Goal: Transaction & Acquisition: Book appointment/travel/reservation

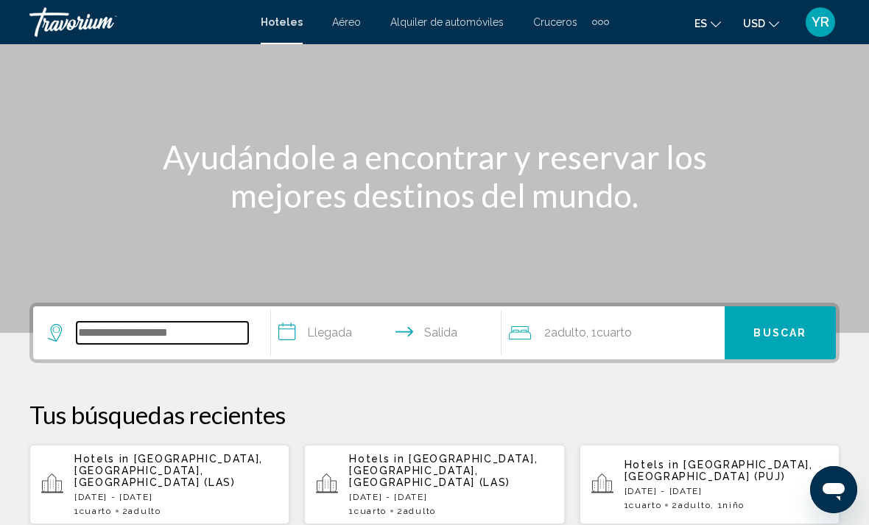
click at [201, 339] on input "Search widget" at bounding box center [163, 333] width 172 height 22
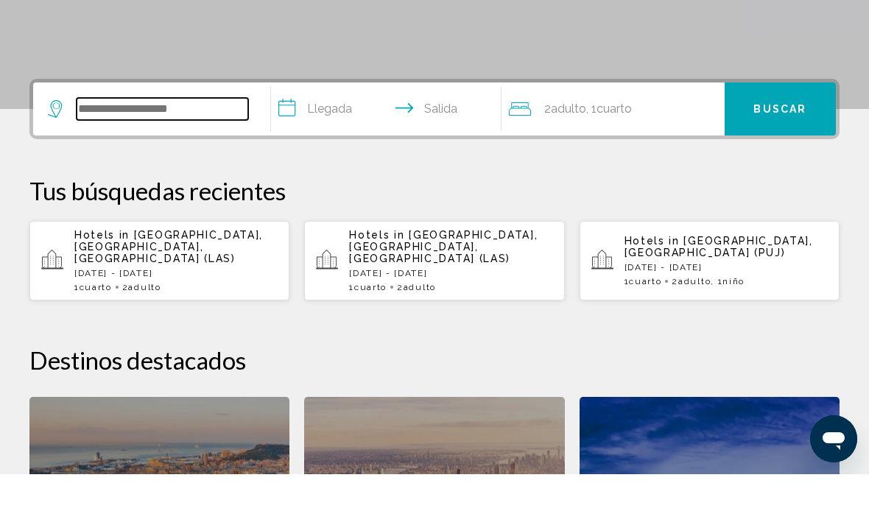
scroll to position [313, 0]
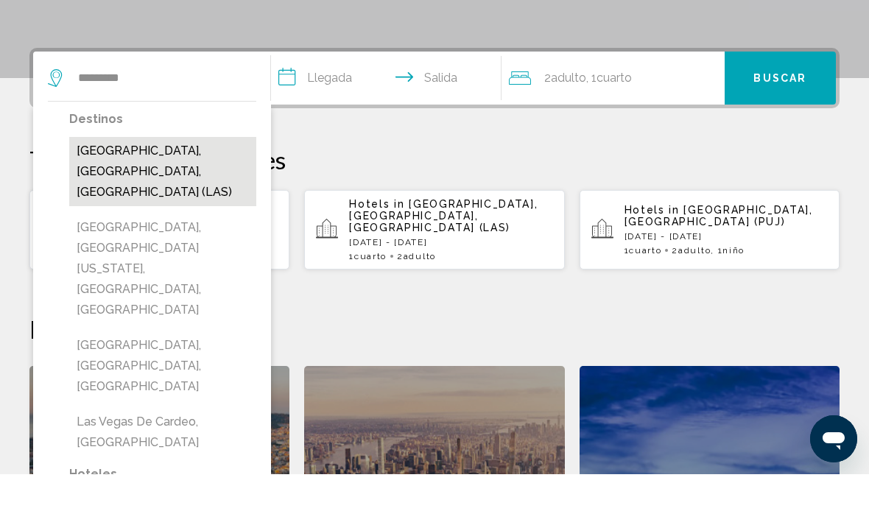
click at [174, 188] on button "[GEOGRAPHIC_DATA], [GEOGRAPHIC_DATA], [GEOGRAPHIC_DATA] (LAS)" at bounding box center [162, 222] width 187 height 69
type input "**********"
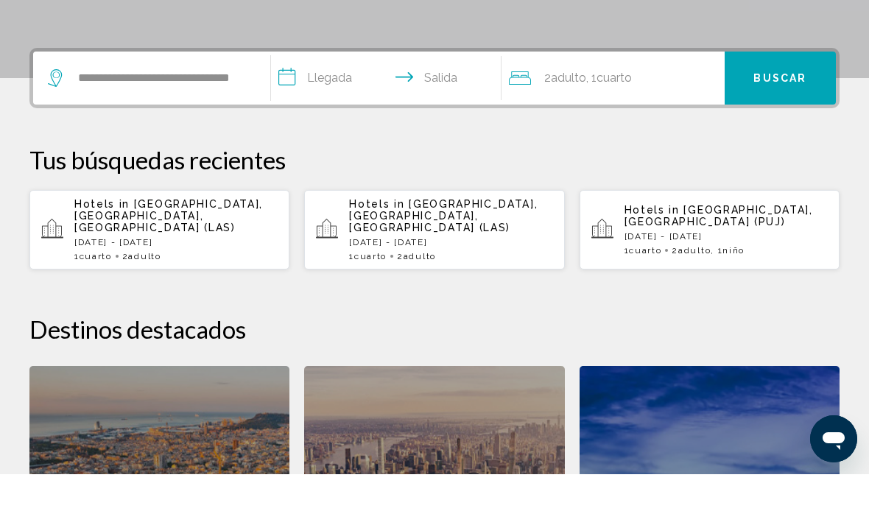
click at [300, 102] on input "**********" at bounding box center [389, 130] width 236 height 57
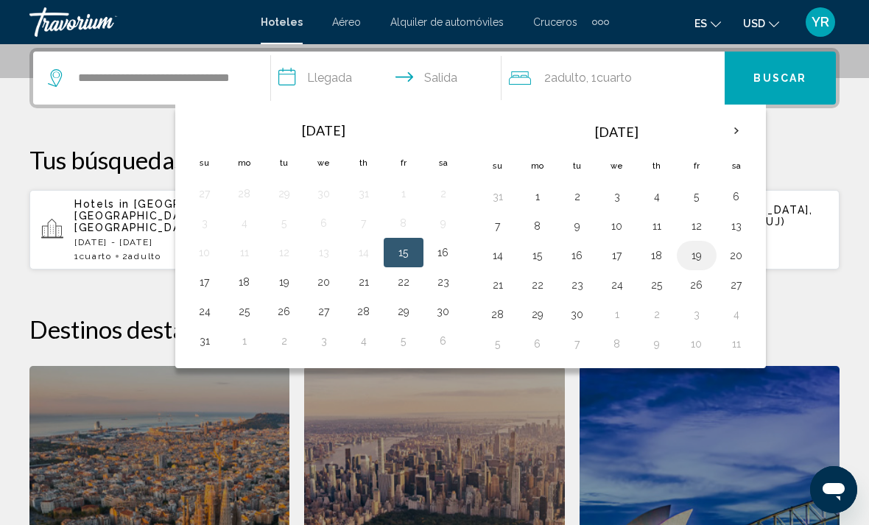
click at [702, 256] on button "19" at bounding box center [697, 255] width 24 height 21
click at [506, 290] on button "21" at bounding box center [498, 285] width 24 height 21
type input "**********"
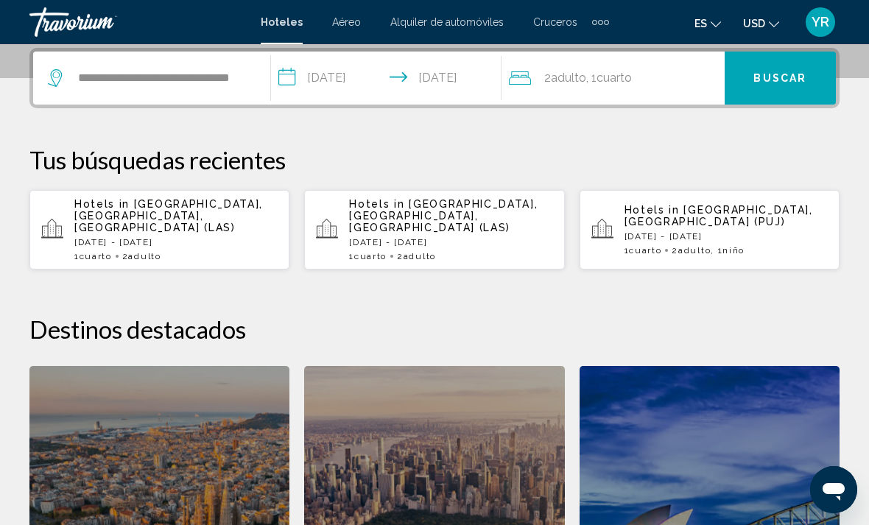
click at [629, 81] on span "Cuarto" at bounding box center [613, 78] width 35 height 14
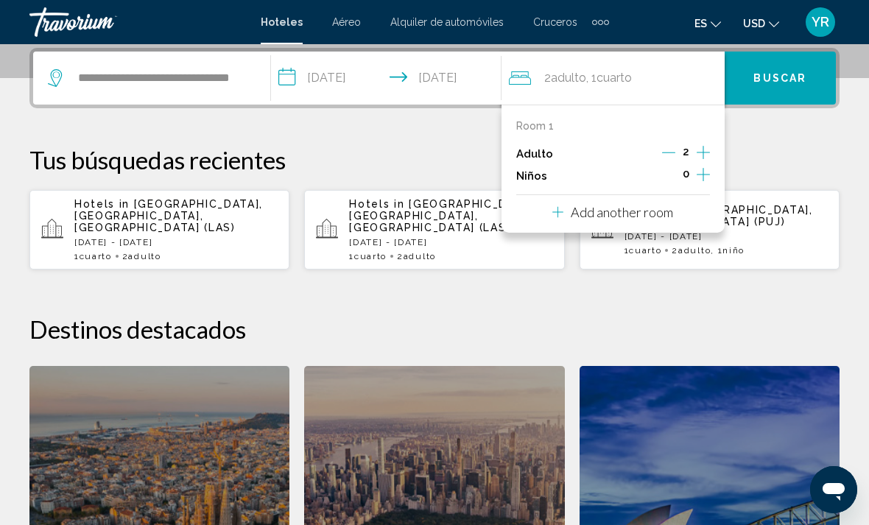
click at [702, 178] on icon "Increment children" at bounding box center [702, 175] width 13 height 18
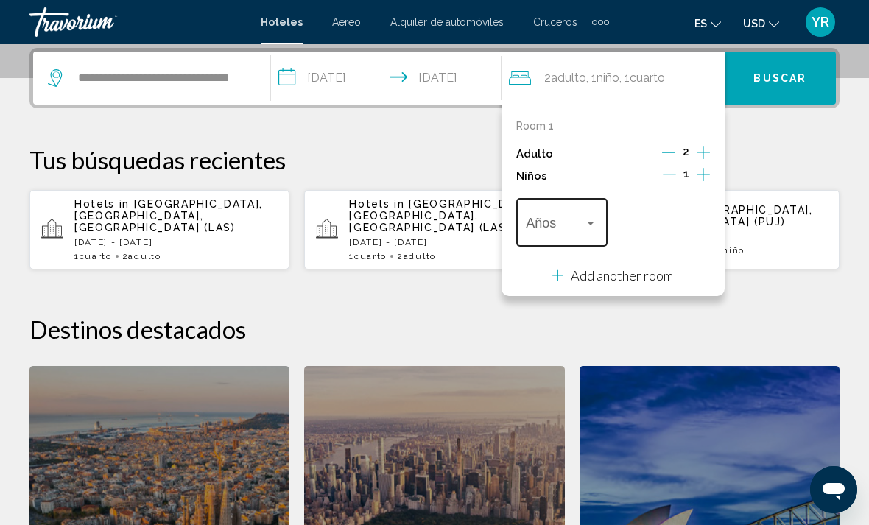
click at [586, 219] on div "Travelers: 2 adults, 1 child" at bounding box center [590, 223] width 13 height 12
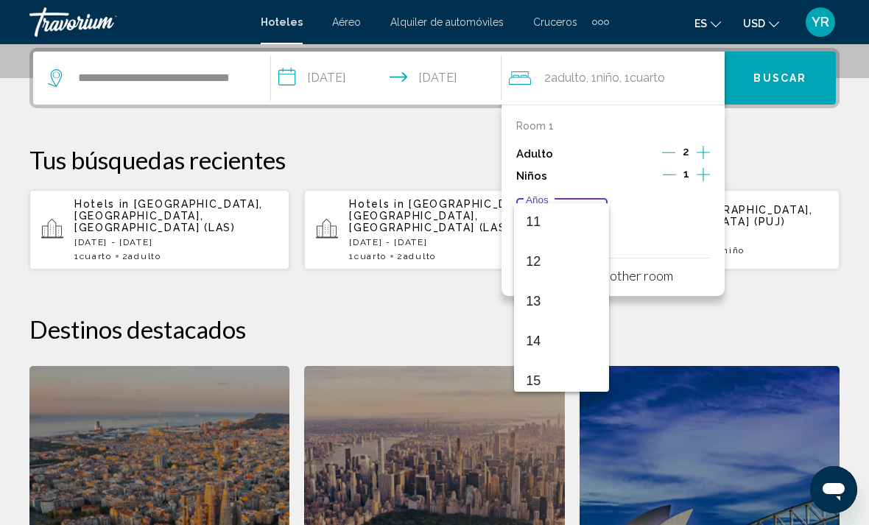
scroll to position [452, 0]
click at [559, 294] on span "13" at bounding box center [561, 288] width 71 height 40
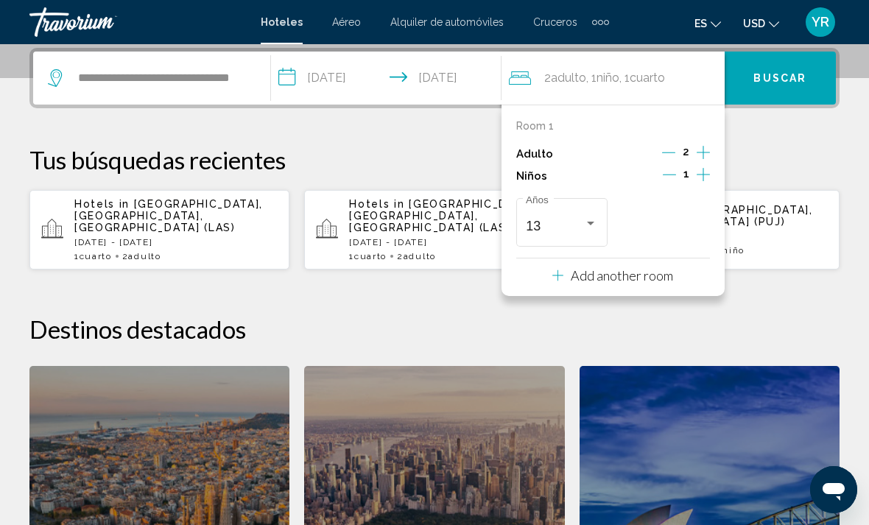
click at [797, 77] on span "Buscar" at bounding box center [779, 79] width 53 height 12
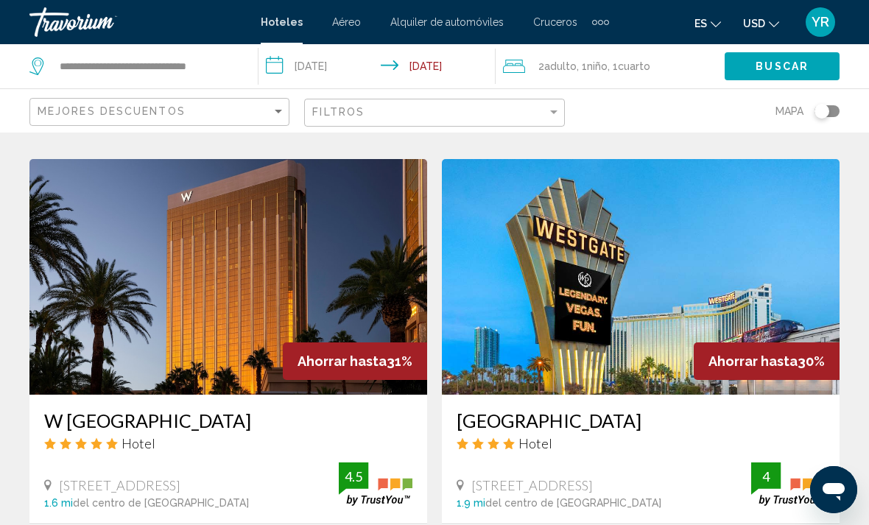
scroll to position [1126, 0]
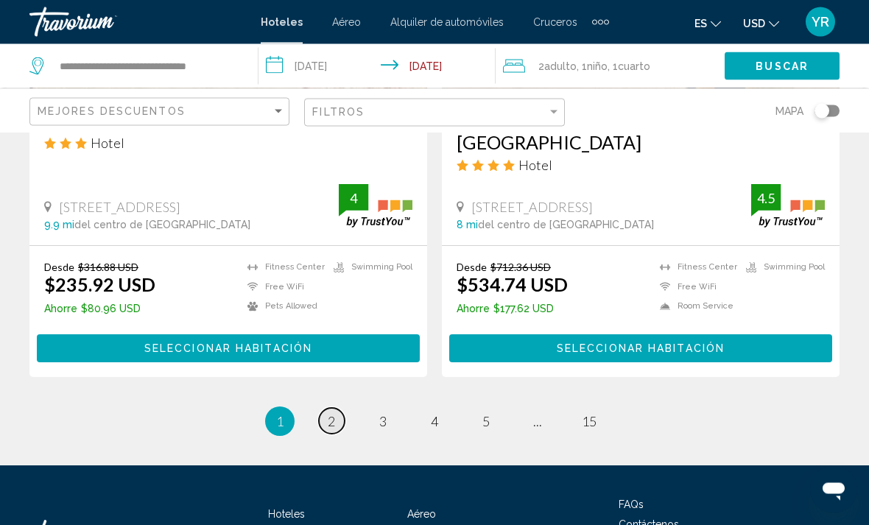
click at [321, 409] on link "page 2" at bounding box center [332, 422] width 26 height 26
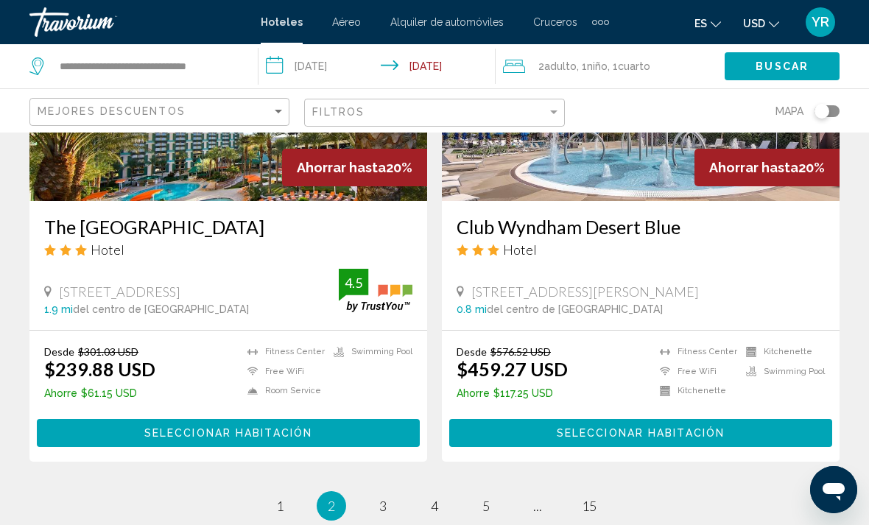
scroll to position [3003, 0]
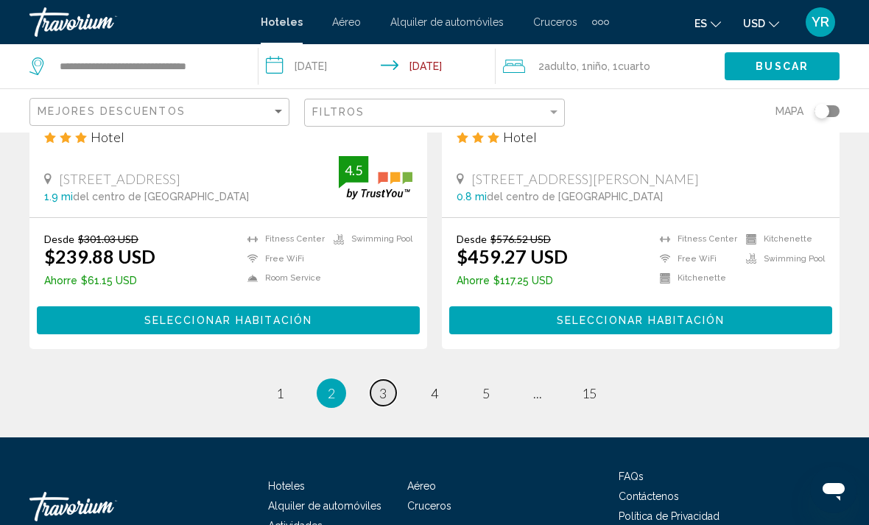
click at [375, 380] on link "page 3" at bounding box center [383, 393] width 26 height 26
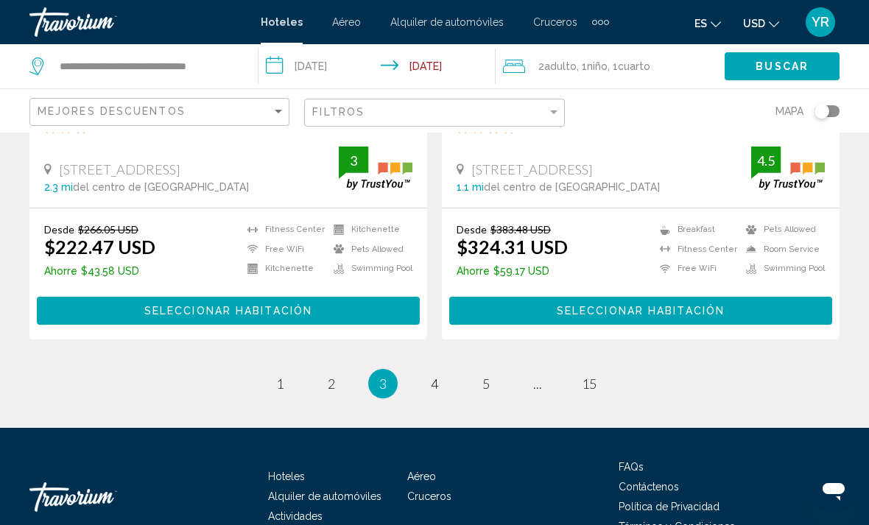
scroll to position [3069, 0]
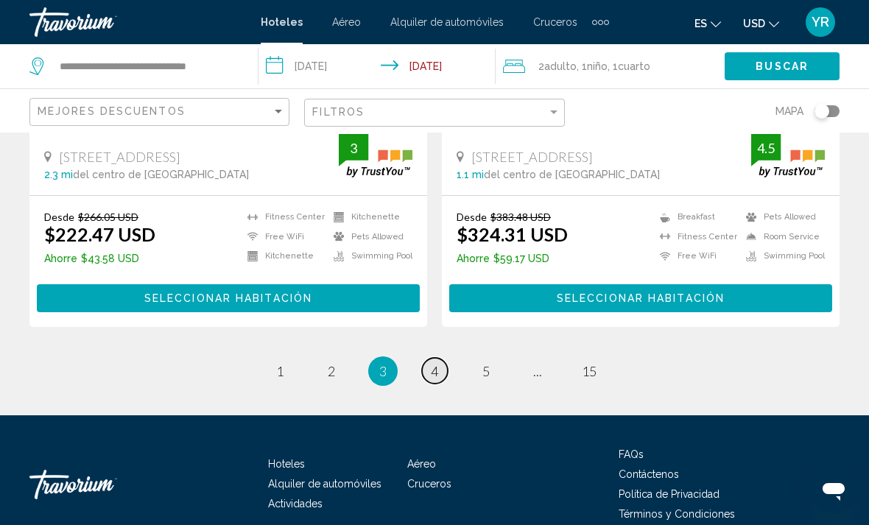
click at [434, 363] on span "4" at bounding box center [434, 371] width 7 height 16
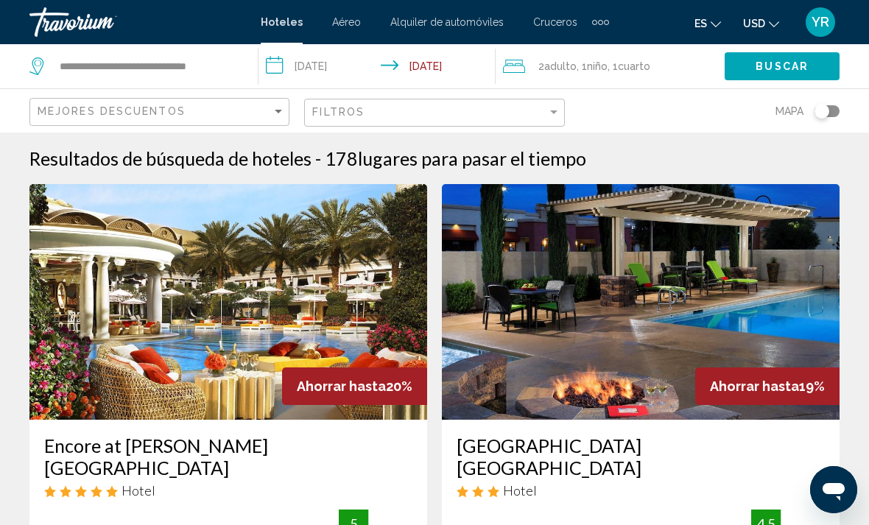
click at [627, 1] on mat-toolbar "Hoteles Aéreo Alquiler de automóviles Cruceros Actividades Hoteles Aéreo Alquil…" at bounding box center [434, 22] width 869 height 44
click at [460, 4] on mat-toolbar "Hoteles Aéreo Alquiler de automóviles Cruceros Actividades Hoteles Aéreo Alquil…" at bounding box center [434, 22] width 869 height 44
click at [461, 0] on mat-toolbar "Hoteles Aéreo Alquiler de automóviles Cruceros Actividades Hoteles Aéreo Alquil…" at bounding box center [434, 22] width 869 height 44
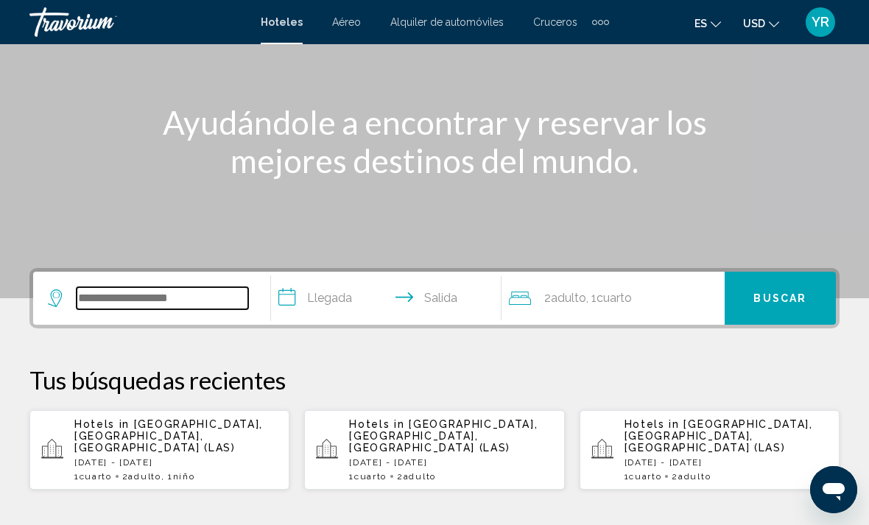
click at [219, 308] on input "Search widget" at bounding box center [163, 298] width 172 height 22
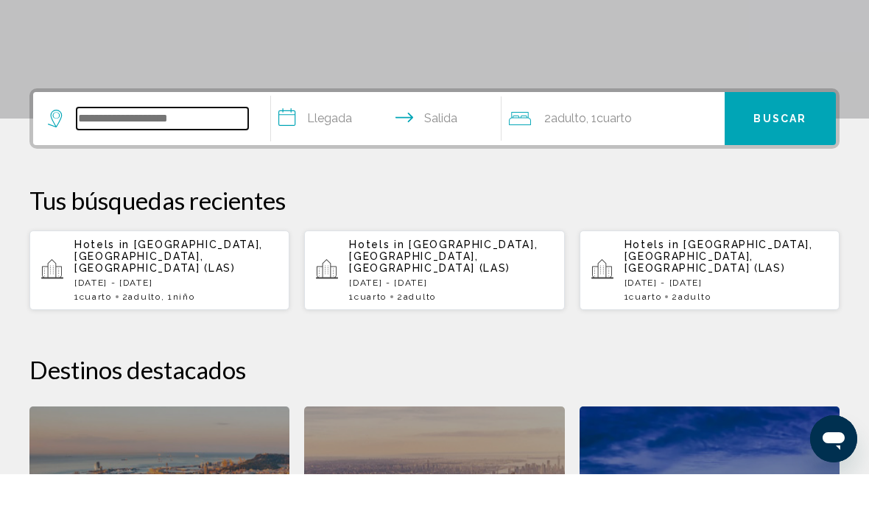
scroll to position [313, 0]
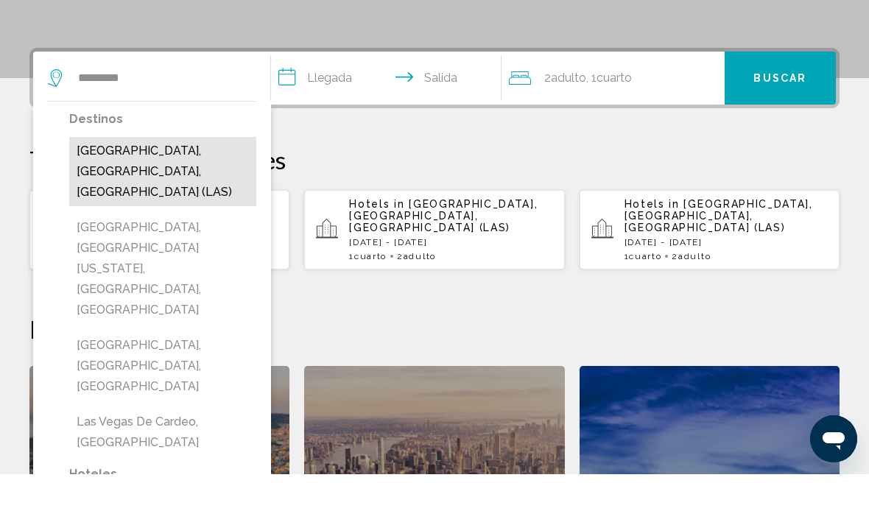
click at [195, 188] on button "[GEOGRAPHIC_DATA], [GEOGRAPHIC_DATA], [GEOGRAPHIC_DATA] (LAS)" at bounding box center [162, 222] width 187 height 69
type input "**********"
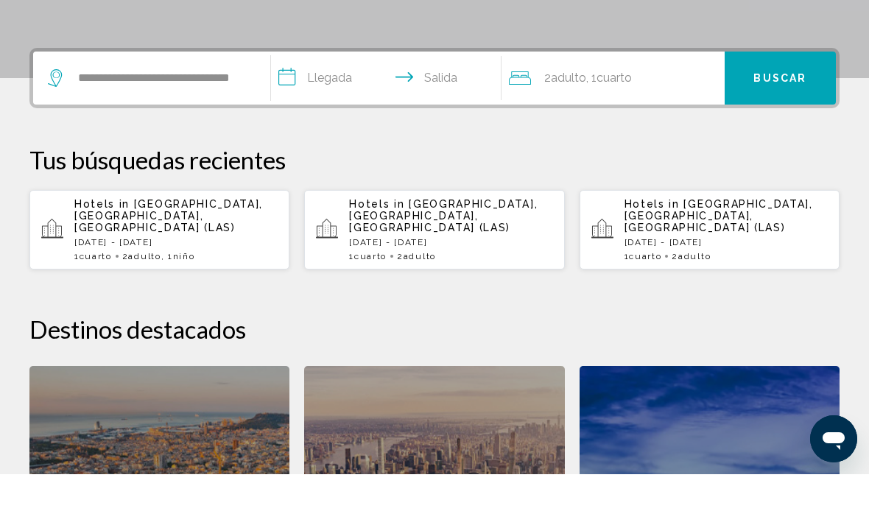
click at [289, 102] on input "**********" at bounding box center [389, 130] width 236 height 57
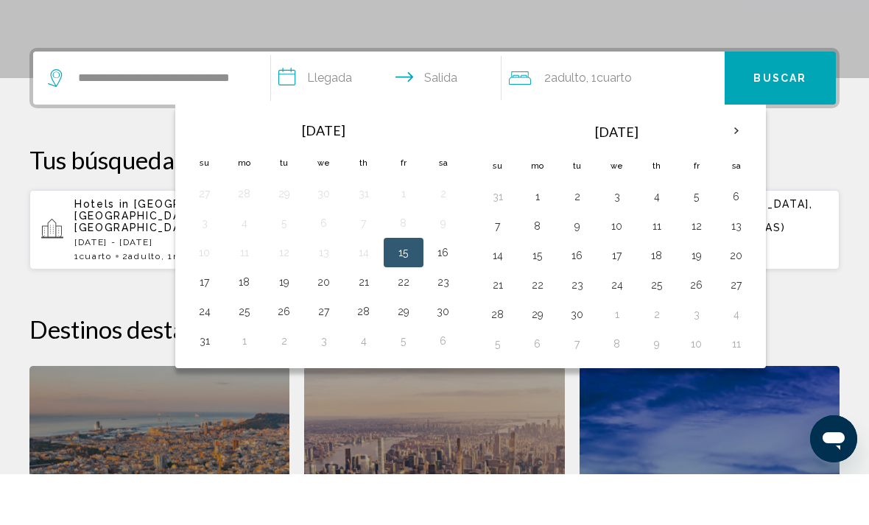
scroll to position [364, 0]
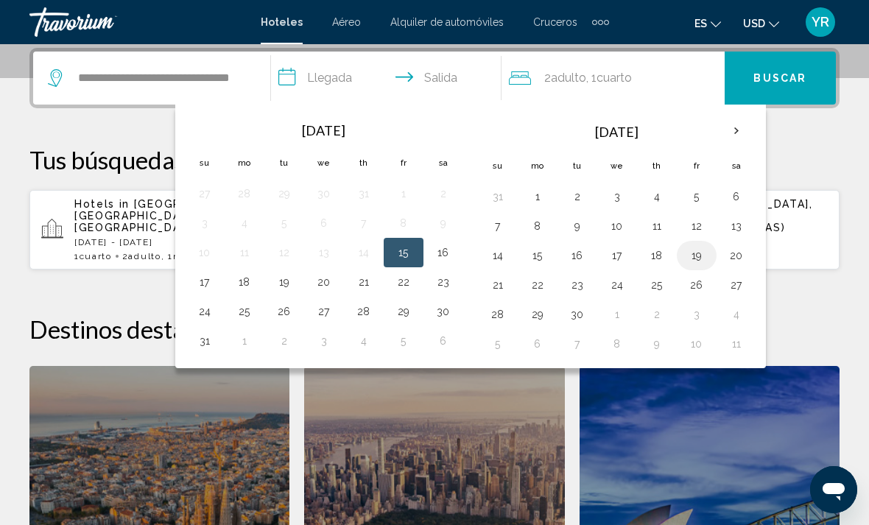
click at [698, 254] on button "19" at bounding box center [697, 255] width 24 height 21
click at [507, 282] on button "21" at bounding box center [498, 285] width 24 height 21
type input "**********"
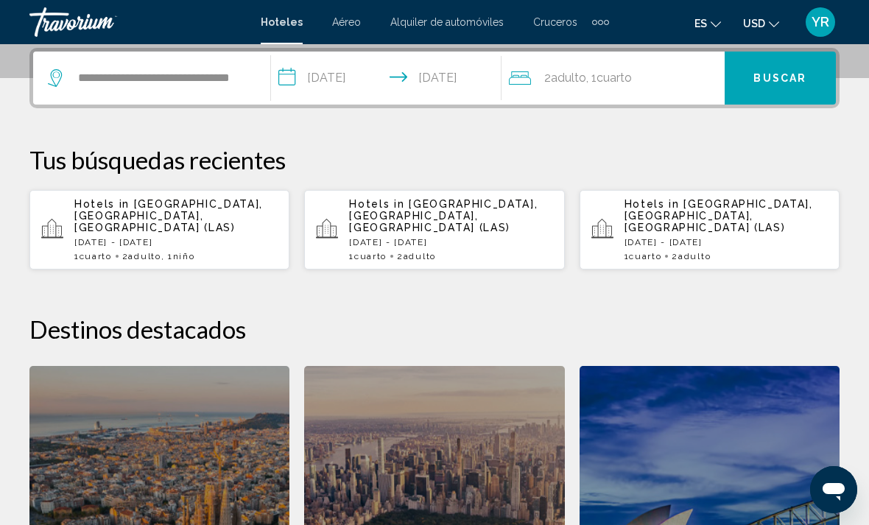
click at [675, 96] on div "2 Adulto Adulto , 1 Cuarto habitaciones" at bounding box center [617, 78] width 216 height 53
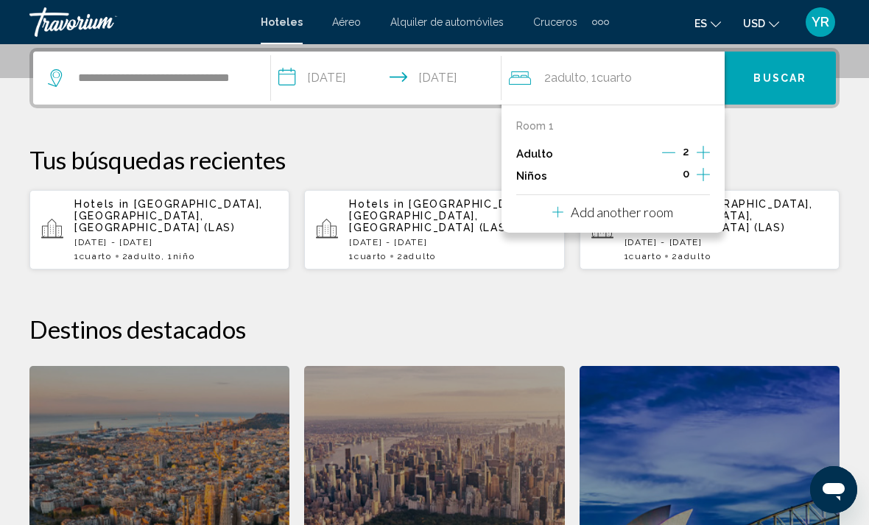
click at [698, 183] on button "Increment children" at bounding box center [702, 176] width 13 height 22
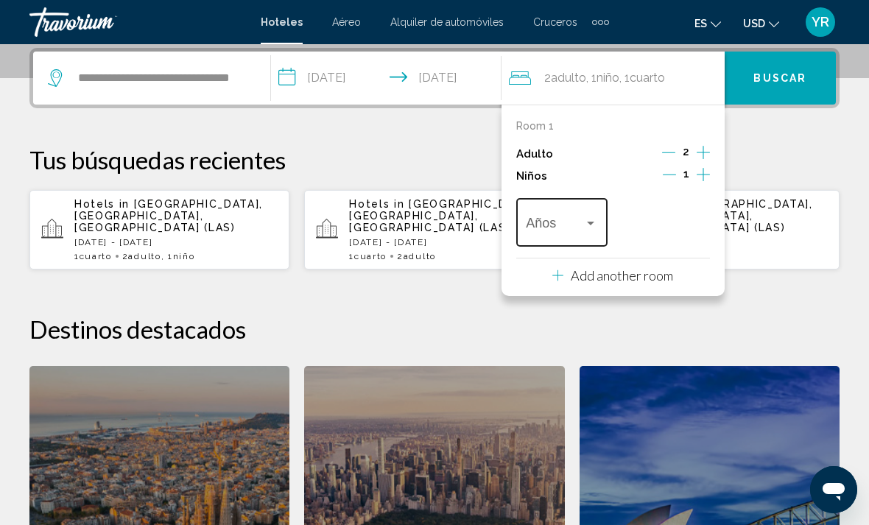
click at [586, 217] on div "Travelers: 2 adults, 1 child" at bounding box center [590, 223] width 13 height 12
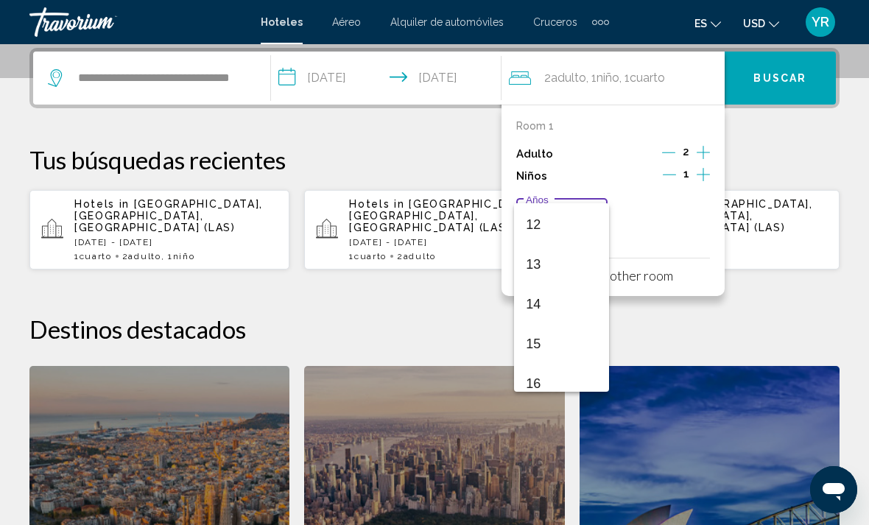
scroll to position [464, 0]
click at [565, 281] on span "13" at bounding box center [561, 276] width 71 height 40
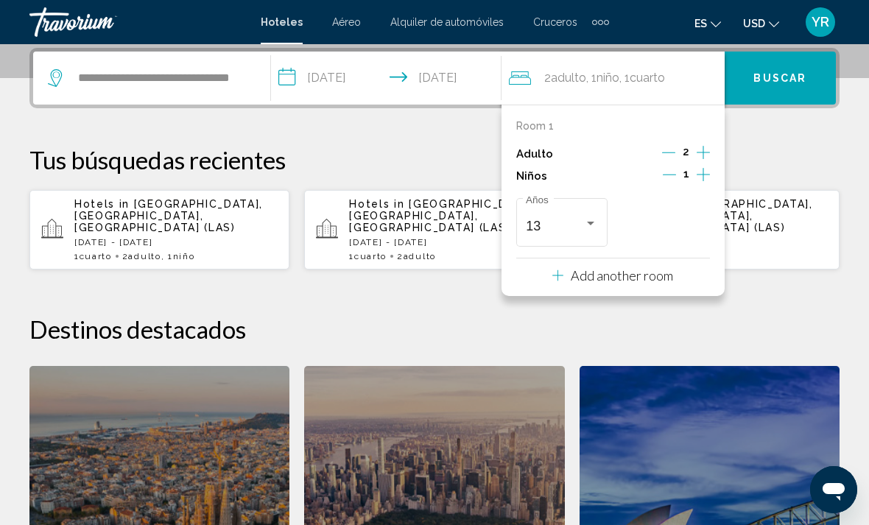
click at [797, 93] on button "Buscar" at bounding box center [779, 78] width 111 height 53
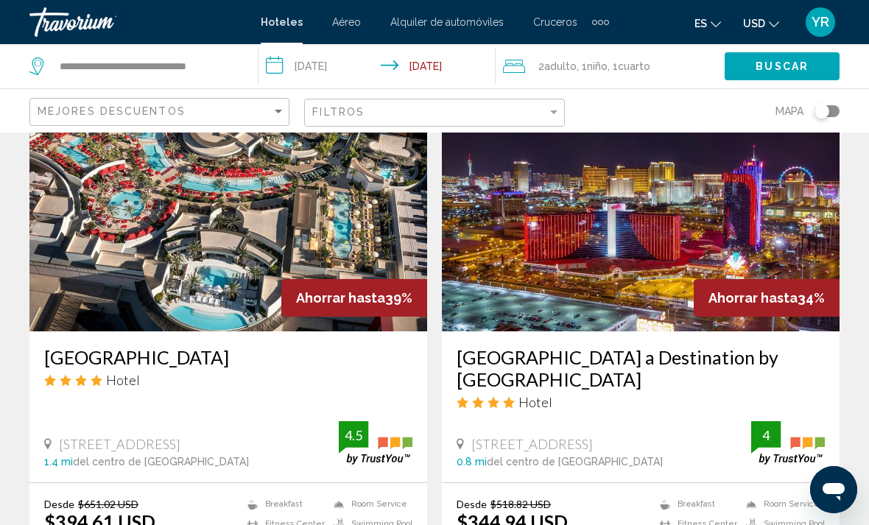
scroll to position [637, 0]
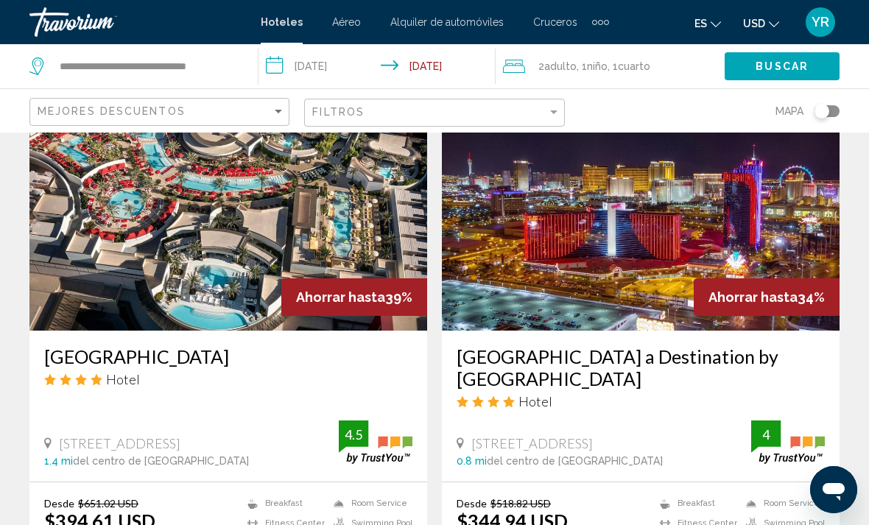
click at [195, 229] on img "Main content" at bounding box center [228, 213] width 398 height 236
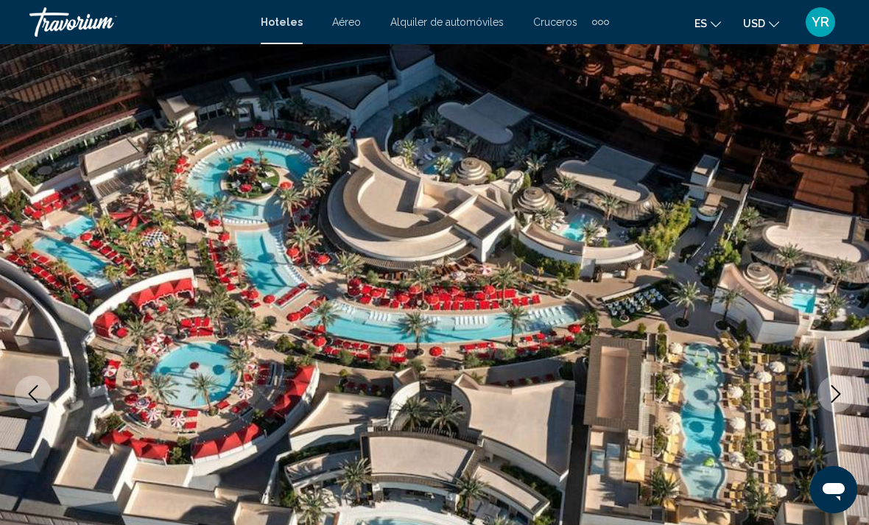
click at [830, 397] on icon "Next image" at bounding box center [836, 394] width 18 height 18
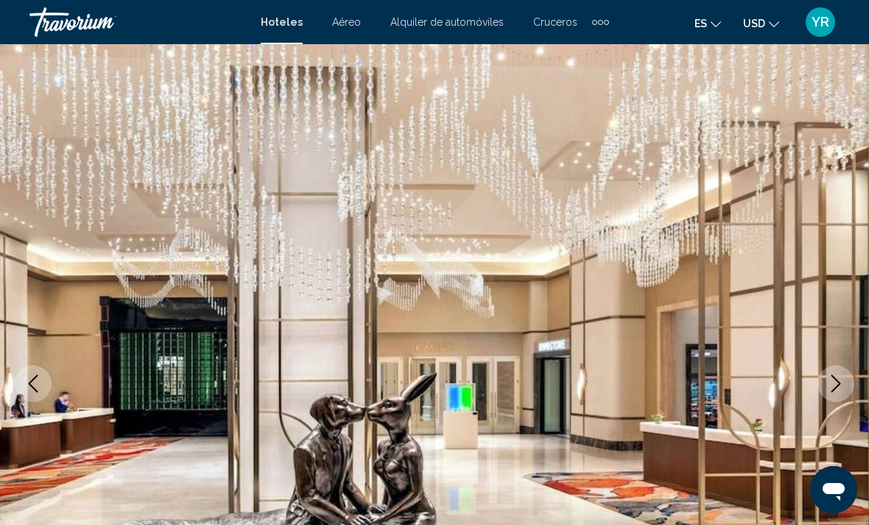
scroll to position [61, 0]
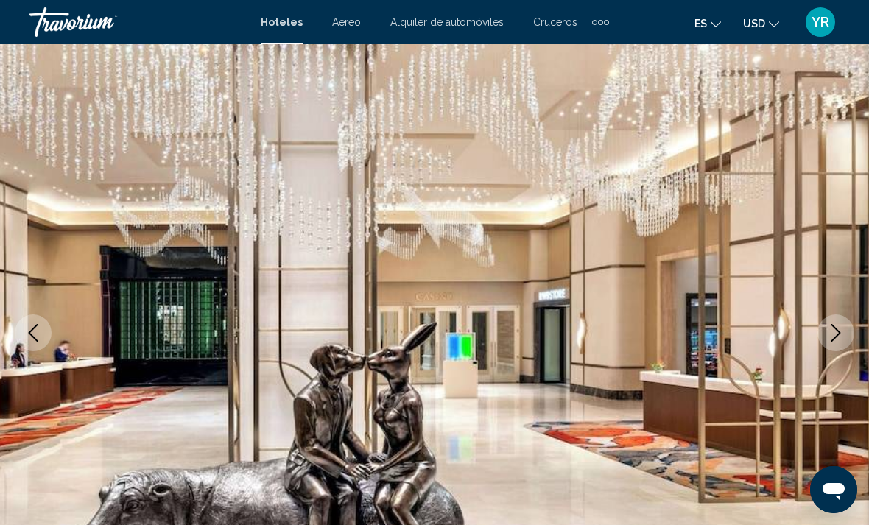
click at [837, 341] on icon "Next image" at bounding box center [836, 333] width 18 height 18
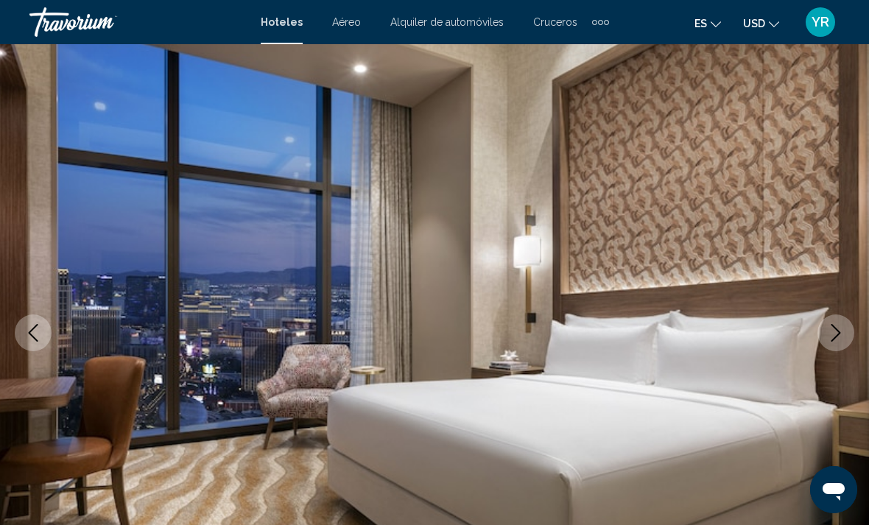
click at [830, 343] on button "Next image" at bounding box center [835, 332] width 37 height 37
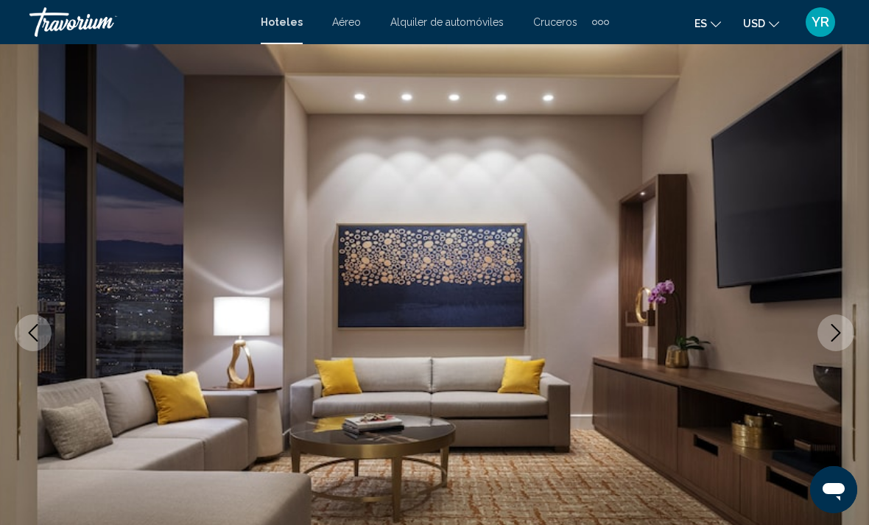
click at [836, 324] on icon "Next image" at bounding box center [836, 333] width 18 height 18
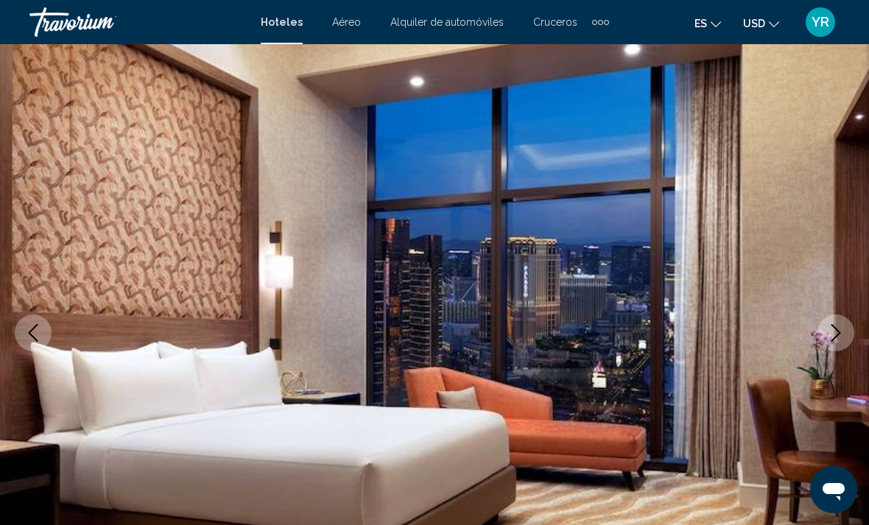
click at [836, 330] on icon "Next image" at bounding box center [836, 333] width 18 height 18
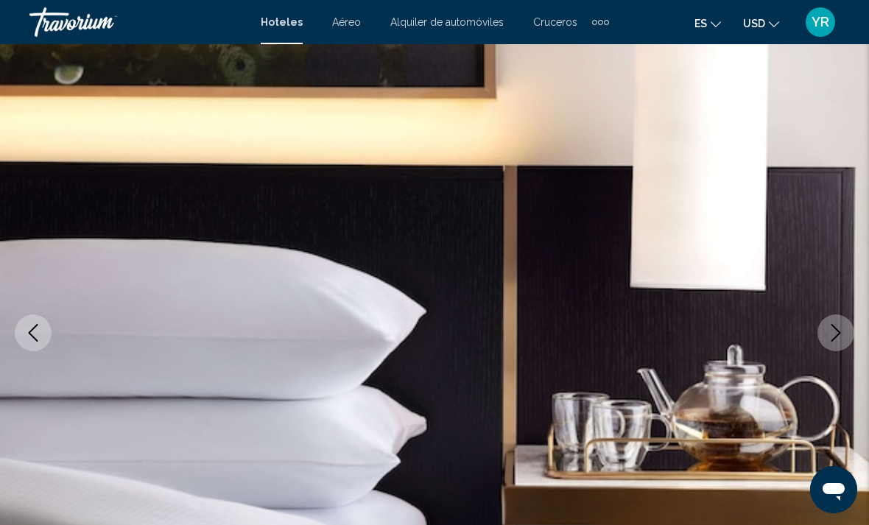
click at [847, 338] on button "Next image" at bounding box center [835, 332] width 37 height 37
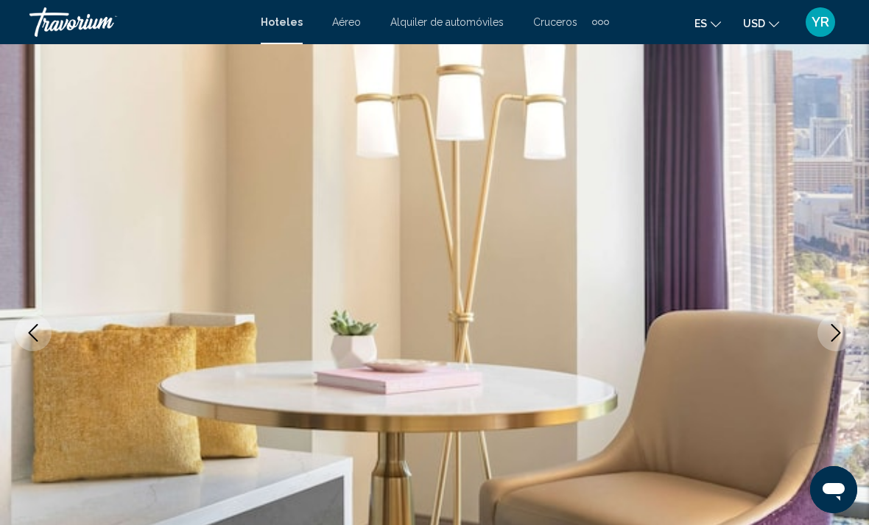
click at [822, 337] on button "Next image" at bounding box center [835, 332] width 37 height 37
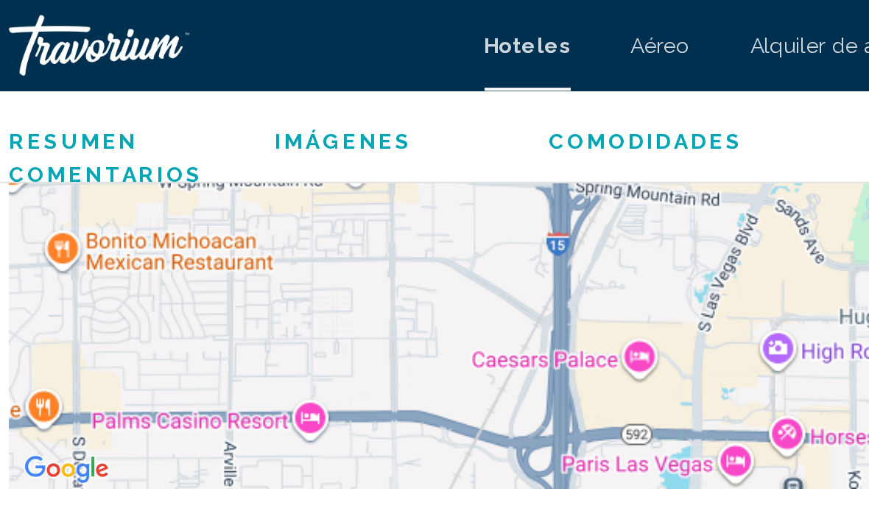
scroll to position [1910, 0]
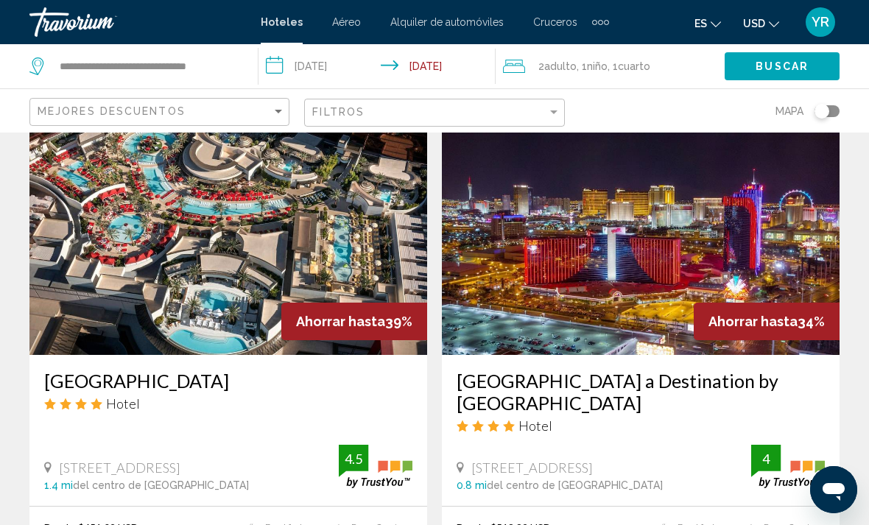
scroll to position [614, 0]
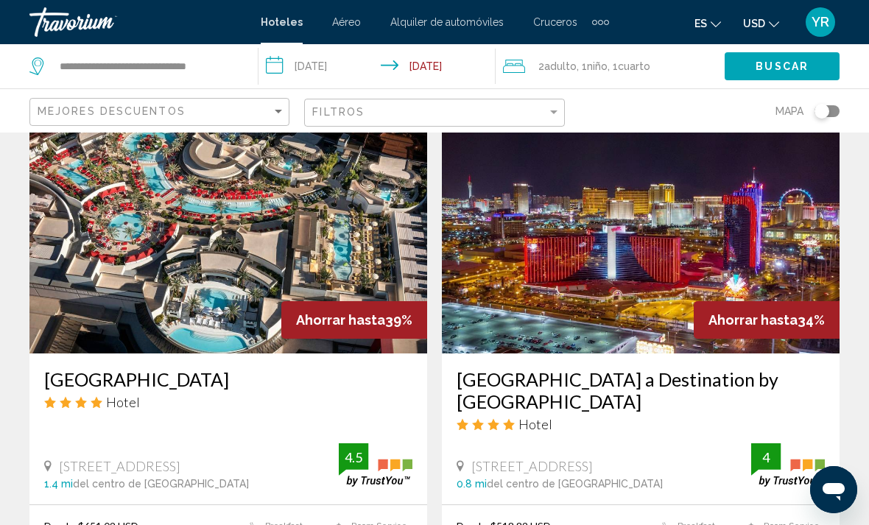
click at [582, 265] on img "Main content" at bounding box center [641, 236] width 398 height 236
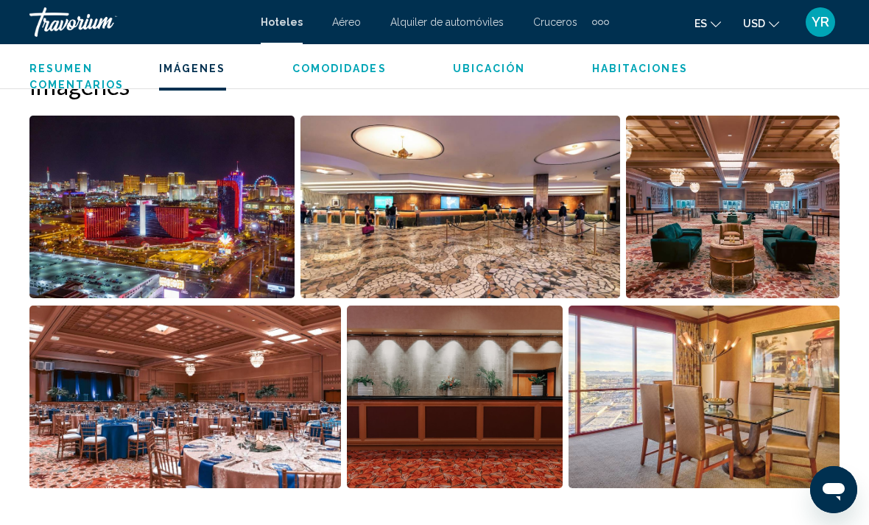
scroll to position [996, 0]
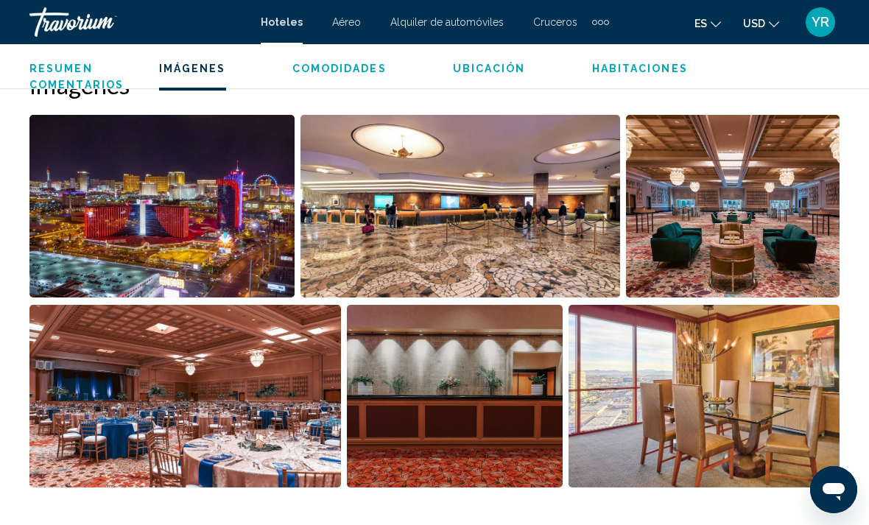
click at [738, 423] on img "Open full-screen image slider" at bounding box center [703, 396] width 271 height 183
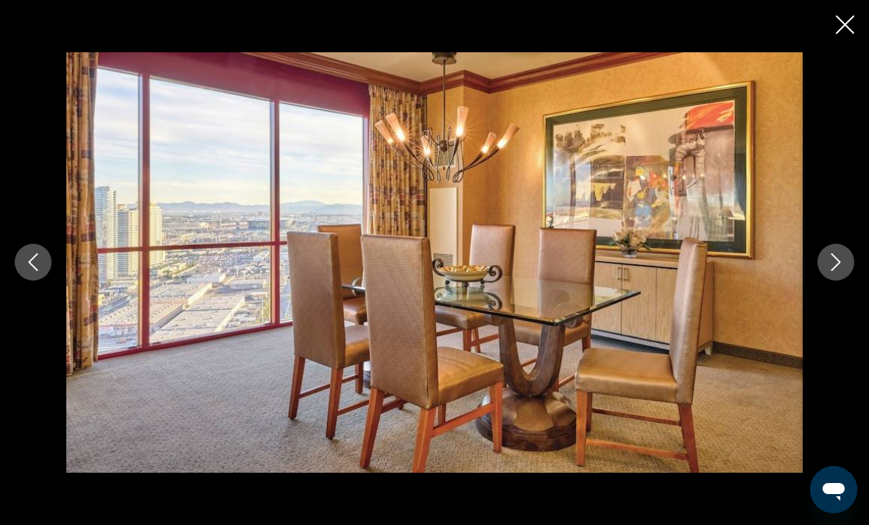
click at [835, 272] on icon "Next image" at bounding box center [836, 263] width 10 height 18
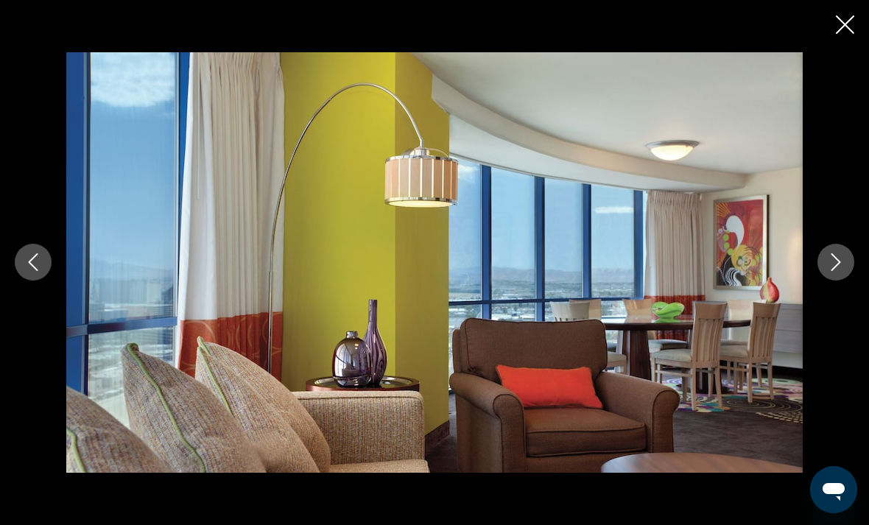
click at [836, 280] on button "Next image" at bounding box center [835, 262] width 37 height 37
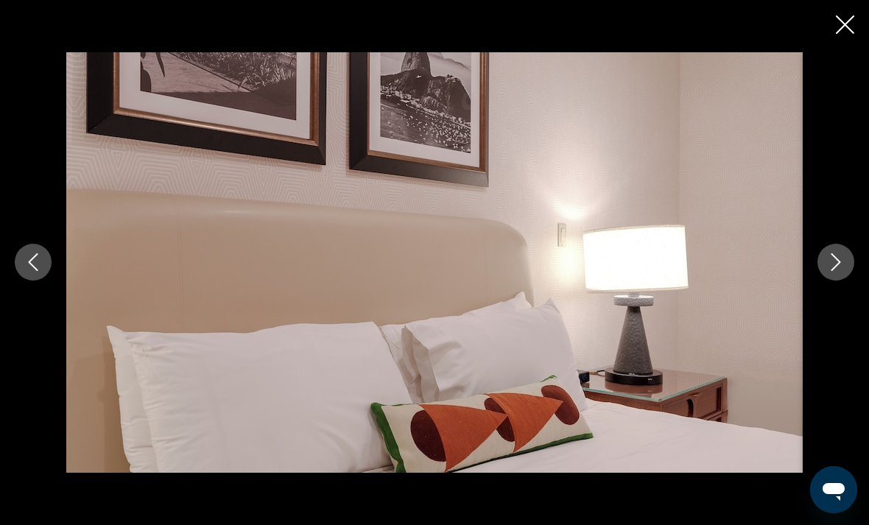
click at [832, 271] on icon "Next image" at bounding box center [836, 262] width 18 height 18
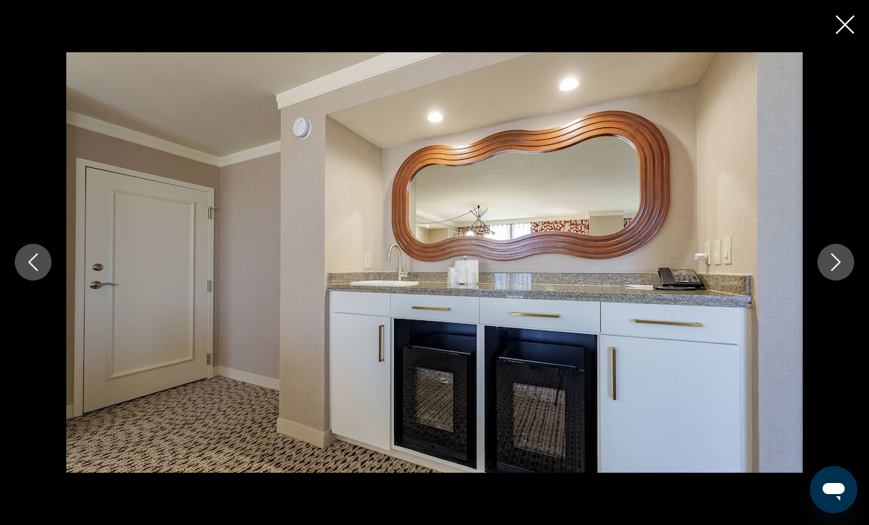
click at [845, 34] on button "Close slideshow" at bounding box center [845, 26] width 18 height 23
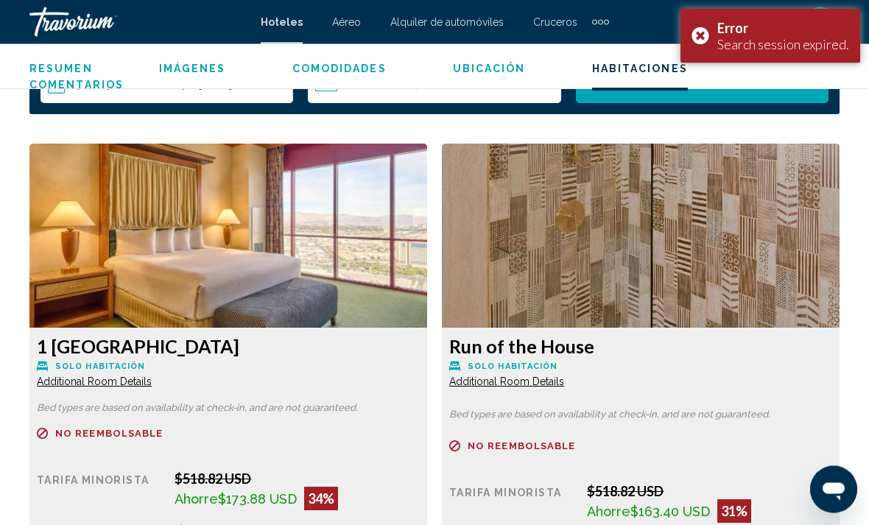
scroll to position [2147, 0]
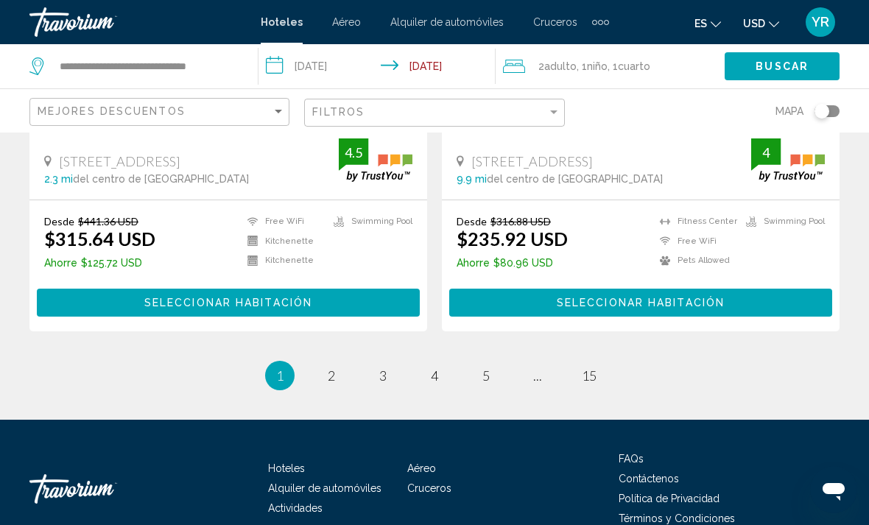
scroll to position [3042, 0]
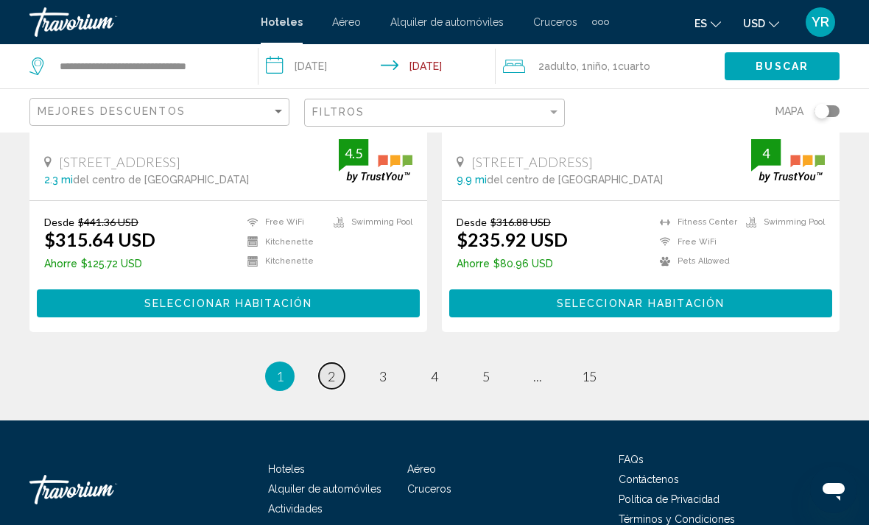
click at [326, 363] on link "page 2" at bounding box center [332, 376] width 26 height 26
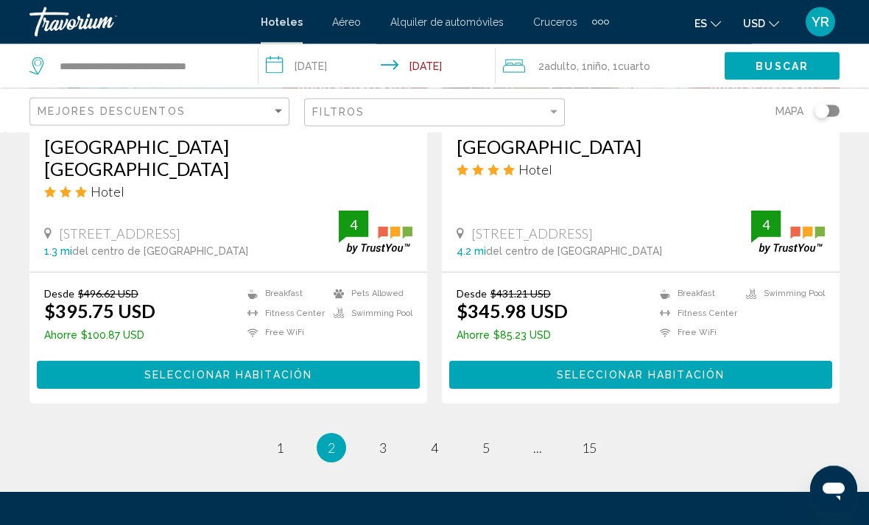
scroll to position [3025, 0]
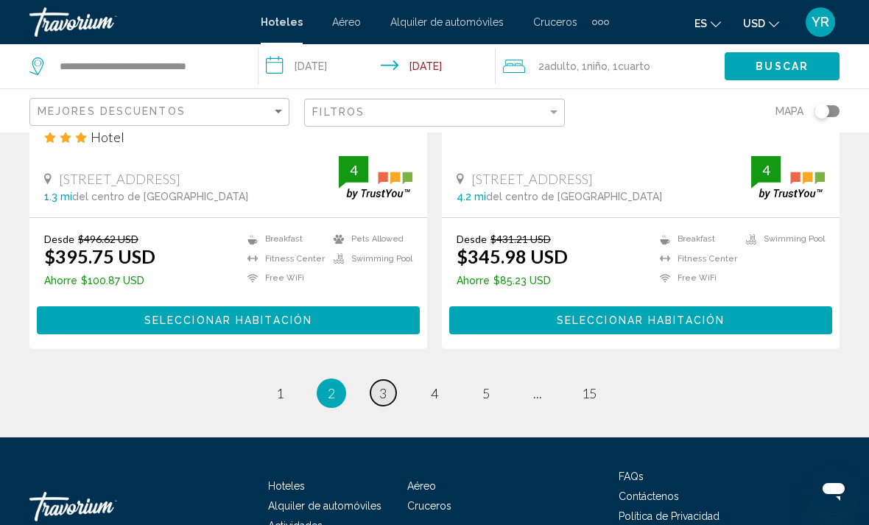
click at [381, 385] on span "3" at bounding box center [382, 393] width 7 height 16
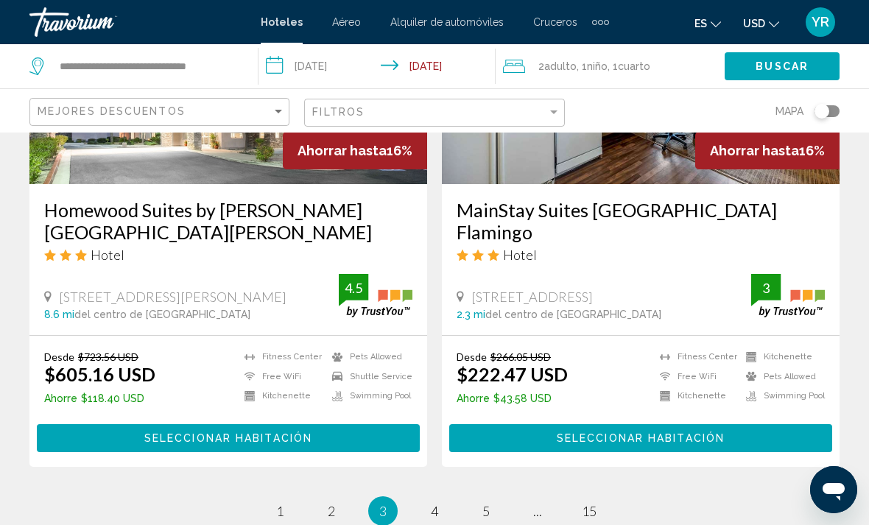
scroll to position [2909, 0]
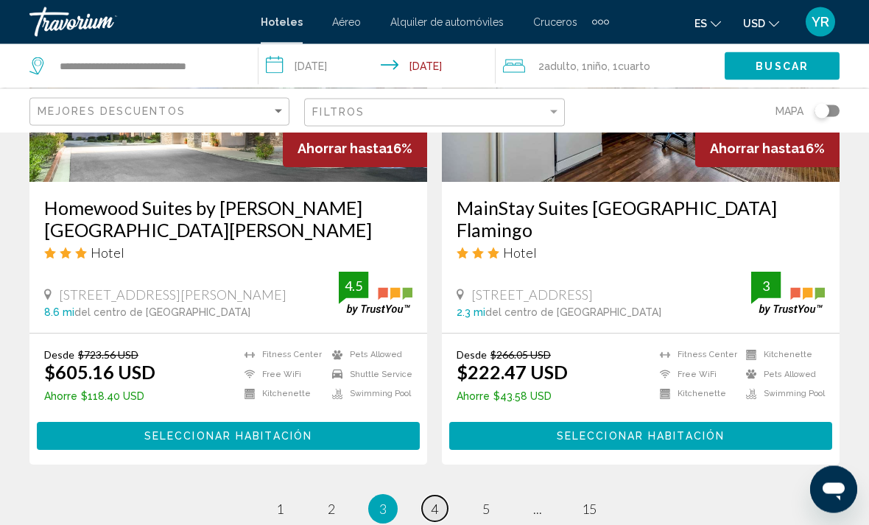
click at [428, 496] on link "page 4" at bounding box center [435, 509] width 26 height 26
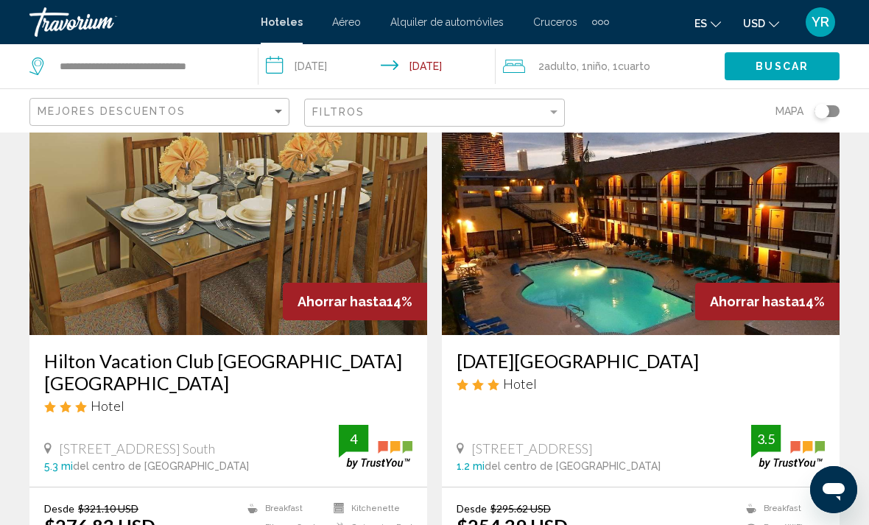
scroll to position [1669, 0]
